Goal: Communication & Community: Answer question/provide support

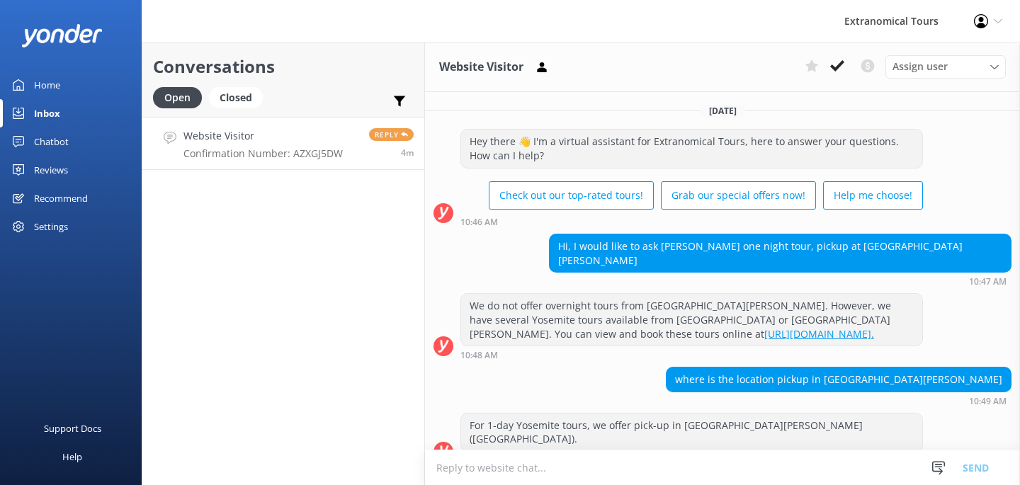
scroll to position [326, 0]
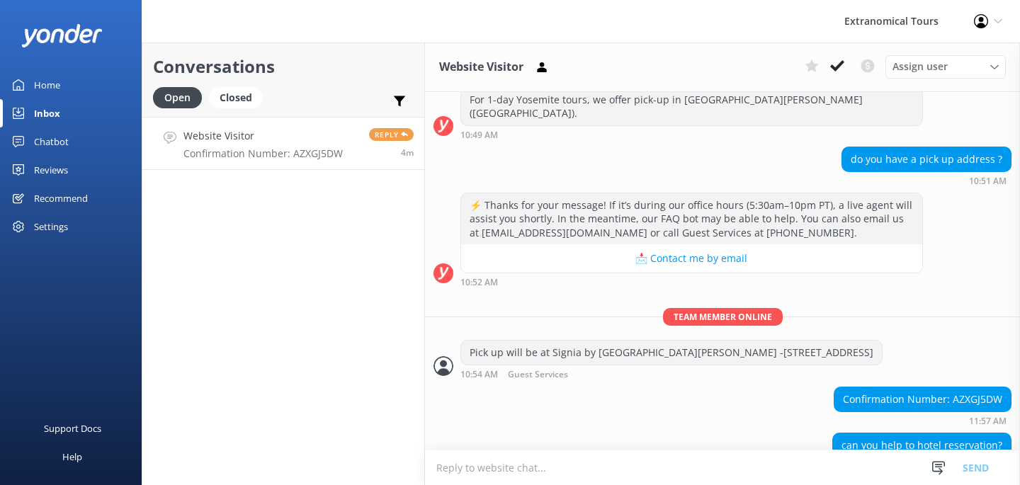
click at [309, 148] on p "Confirmation Number: AZXGJ5DW" at bounding box center [263, 153] width 159 height 13
click at [755, 456] on textarea "To enrich screen reader interactions, please activate Accessibility in Grammarl…" at bounding box center [722, 468] width 595 height 35
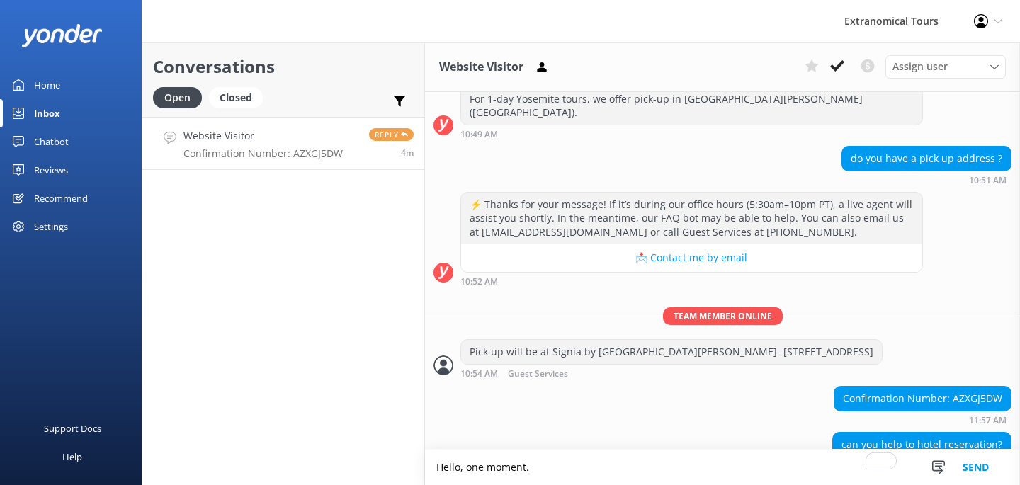
type textarea "Hello, one moment."
click at [975, 460] on button "Send" at bounding box center [976, 467] width 53 height 35
click at [968, 387] on div "Confirmation Number: AZXGJ5DW" at bounding box center [923, 399] width 176 height 24
copy div "AZXGJ5DW"
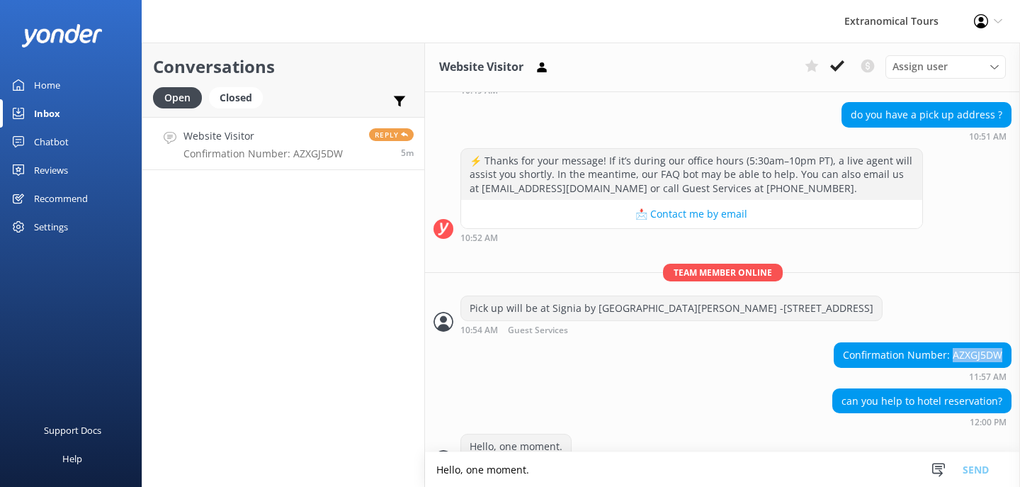
scroll to position [371, 0]
click at [534, 468] on textarea "Hello, one moment." at bounding box center [722, 469] width 595 height 35
paste textarea "3M12120A"
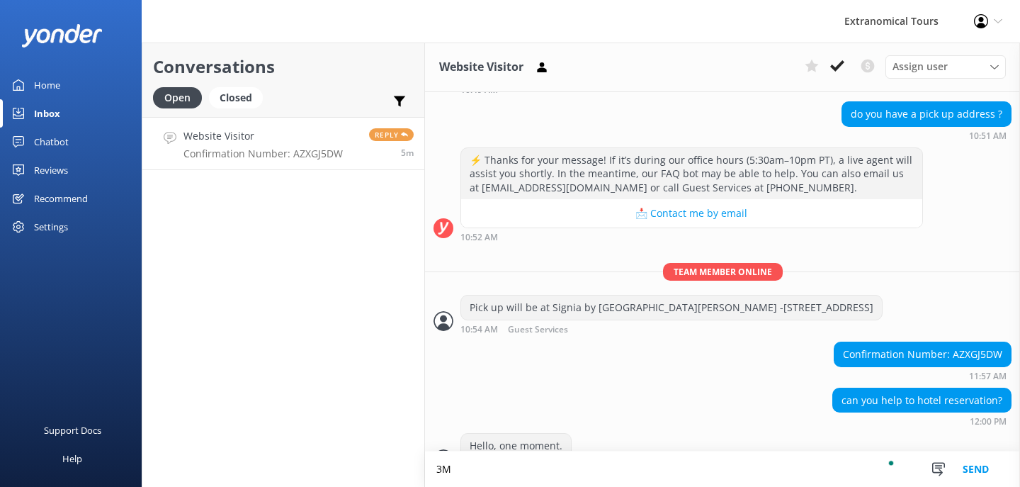
type textarea "3"
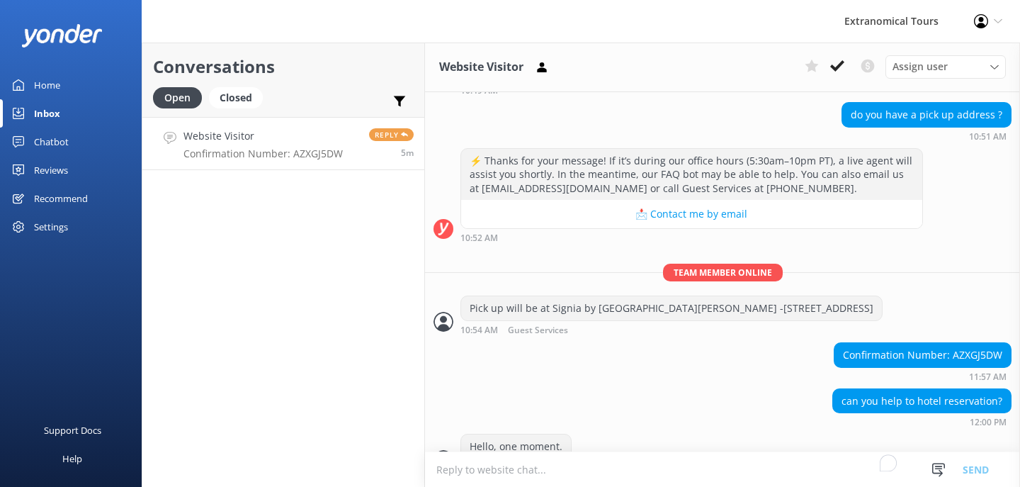
click at [960, 343] on div "Confirmation Number: AZXGJ5DW" at bounding box center [923, 355] width 176 height 24
copy div "AZXGJ5DW"
click at [474, 479] on textarea "To enrich screen reader interactions, please activate Accessibility in Grammarl…" at bounding box center [722, 469] width 595 height 35
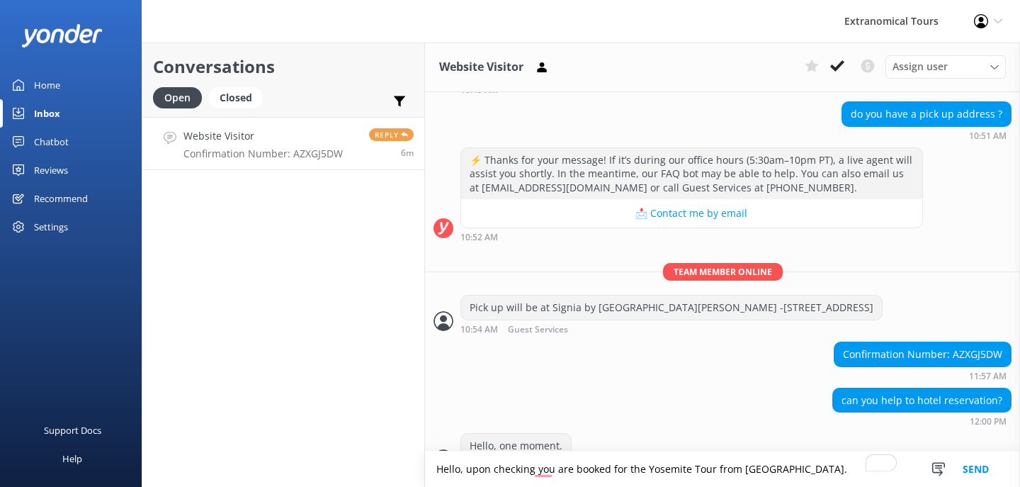
type textarea "Hello, upon checking you are booked for the Yosemite Tour from [GEOGRAPHIC_DATA…"
click at [994, 468] on button "Send" at bounding box center [976, 468] width 53 height 35
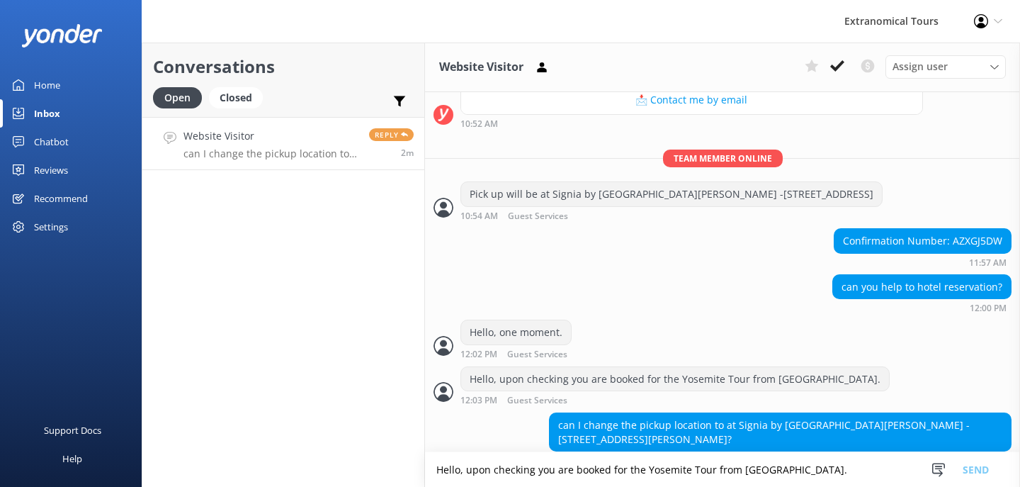
scroll to position [509, 0]
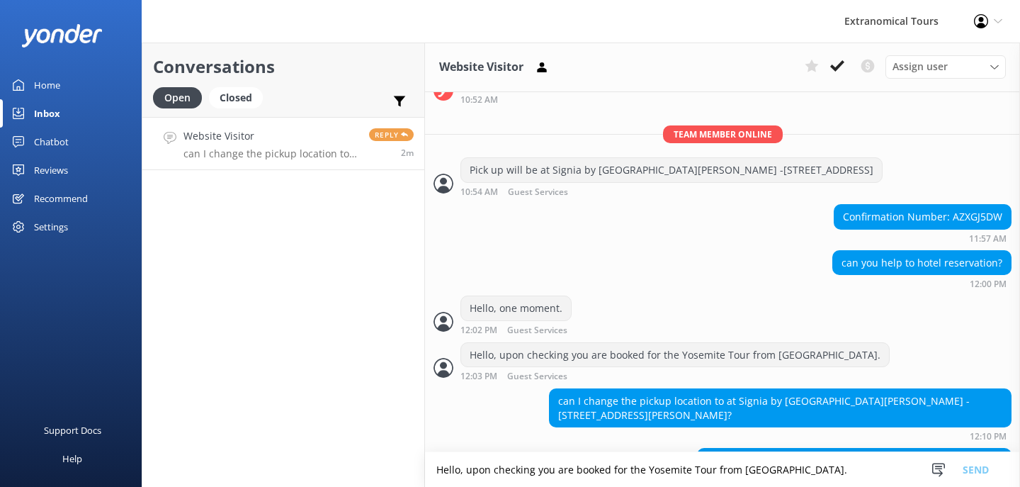
click at [549, 465] on textarea "Hello, upon checking you are booked for the Yosemite Tour from [GEOGRAPHIC_DATA…" at bounding box center [722, 469] width 595 height 35
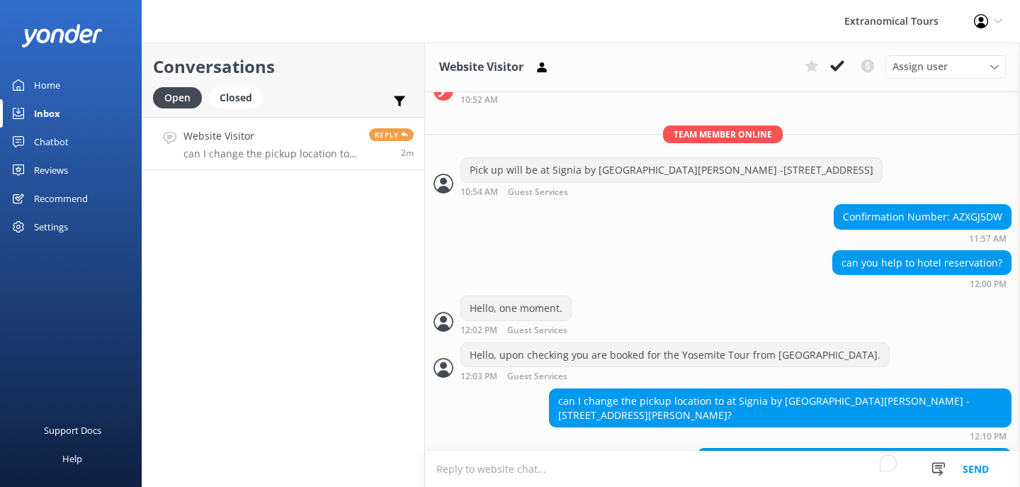
type textarea "T"
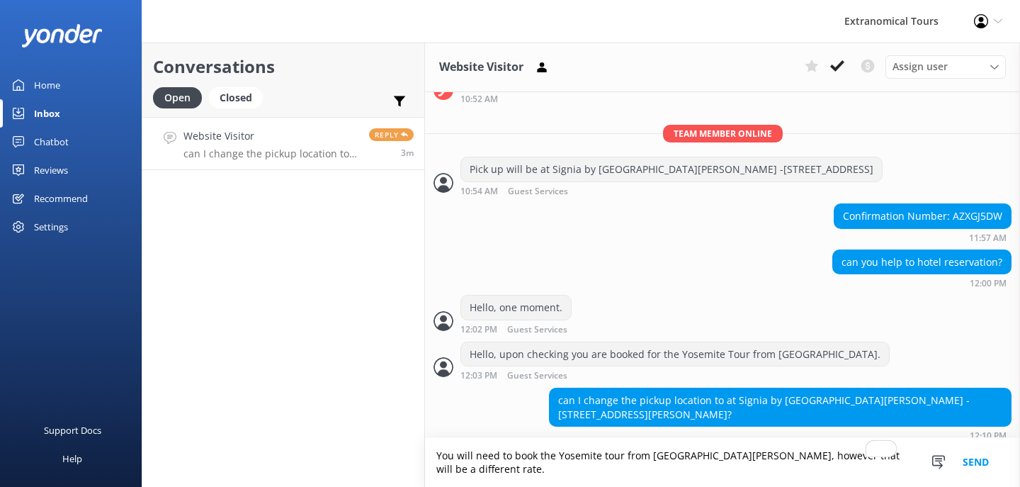
type textarea "You will need to book the Yosemite tour from [GEOGRAPHIC_DATA][PERSON_NAME], ho…"
click at [980, 472] on button "Send" at bounding box center [976, 462] width 53 height 49
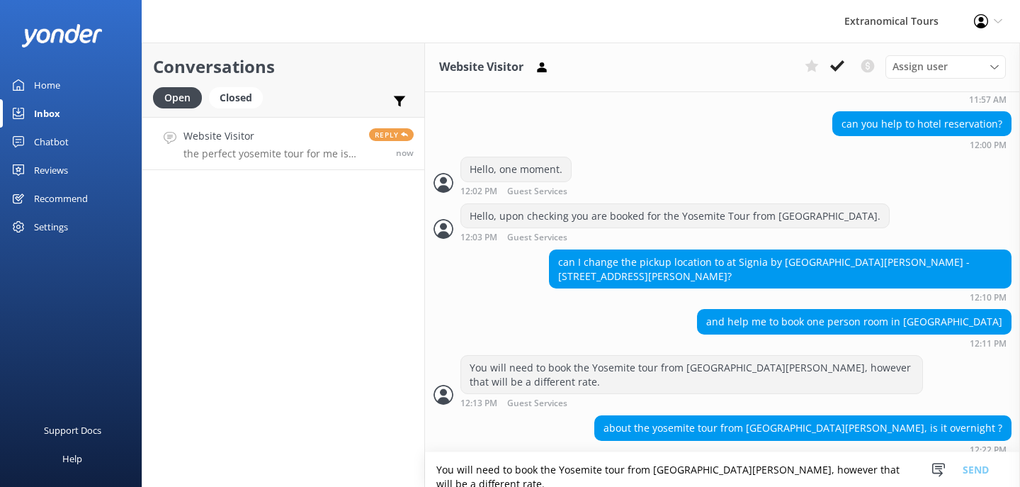
scroll to position [660, 0]
